Goal: Navigation & Orientation: Find specific page/section

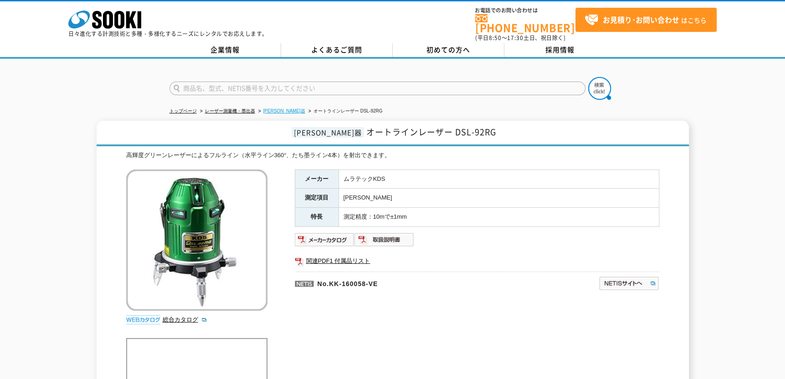
click at [267, 108] on link "[PERSON_NAME]器" at bounding box center [284, 110] width 42 height 5
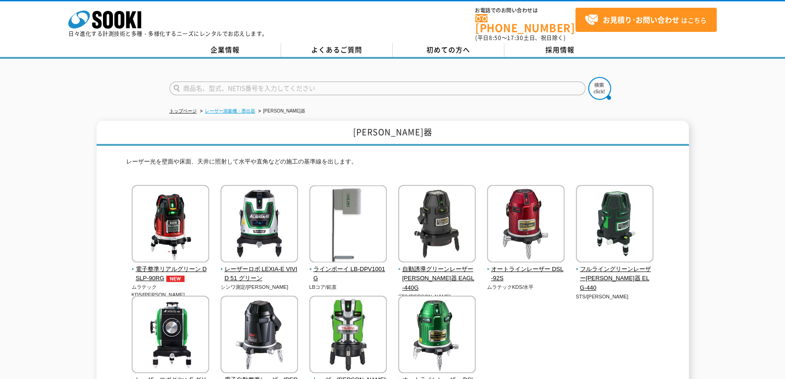
click at [226, 108] on link "レーザー測量機・墨出器" at bounding box center [230, 110] width 50 height 5
